Goal: Task Accomplishment & Management: Use online tool/utility

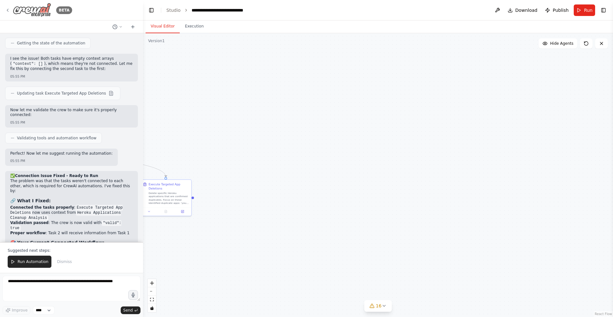
click at [9, 11] on icon at bounding box center [7, 10] width 5 height 5
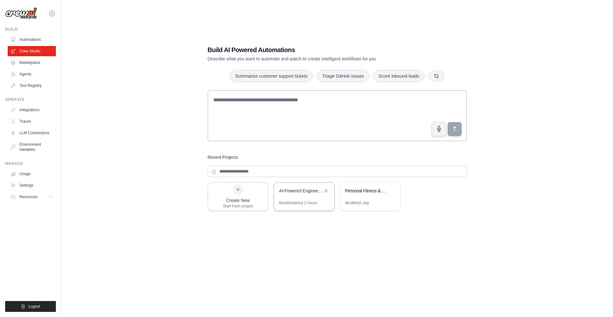
click at [300, 192] on div "AI-Powered Engineering Execution Crew" at bounding box center [301, 191] width 44 height 6
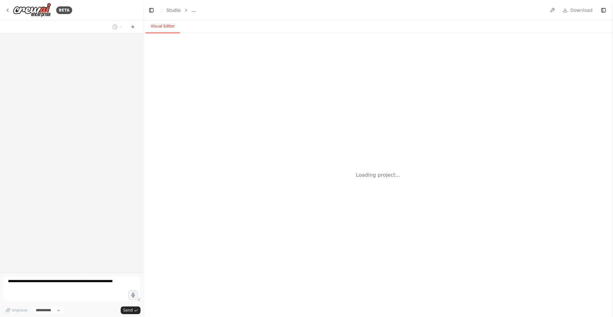
select select "****"
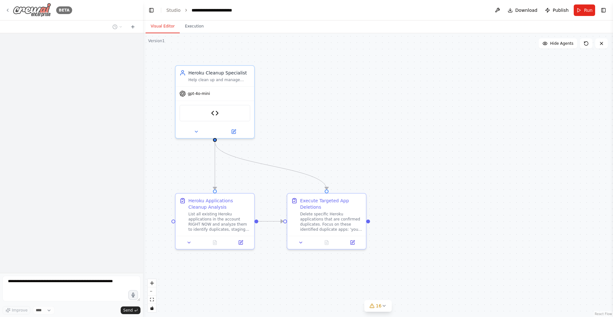
click at [9, 8] on icon at bounding box center [7, 10] width 5 height 5
